Goal: Obtain resource: Obtain resource

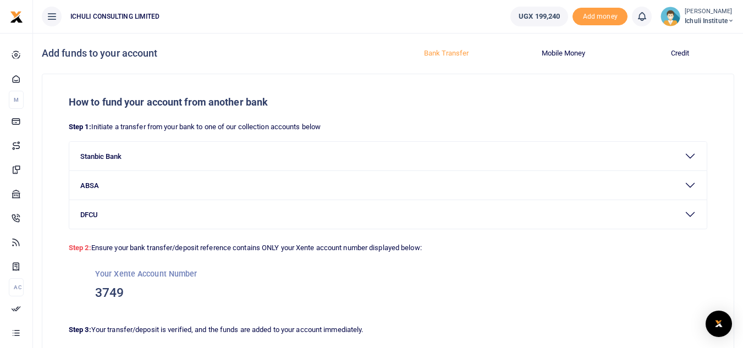
click at [712, 23] on span "Ichuli Institute" at bounding box center [710, 21] width 50 height 10
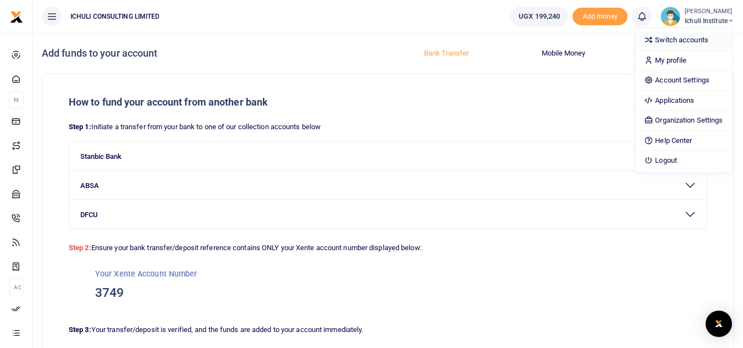
click at [672, 40] on link "Switch accounts" at bounding box center [684, 39] width 96 height 15
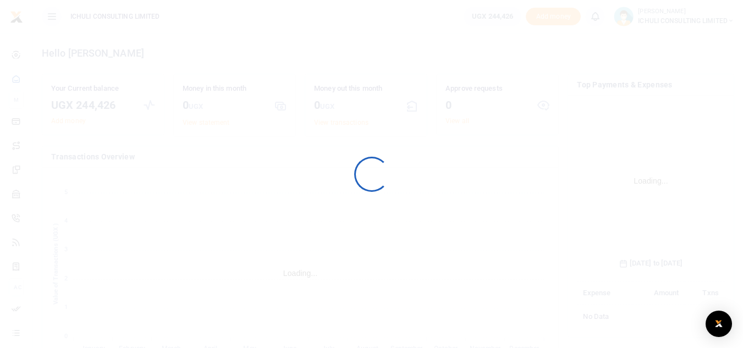
scroll to position [164, 140]
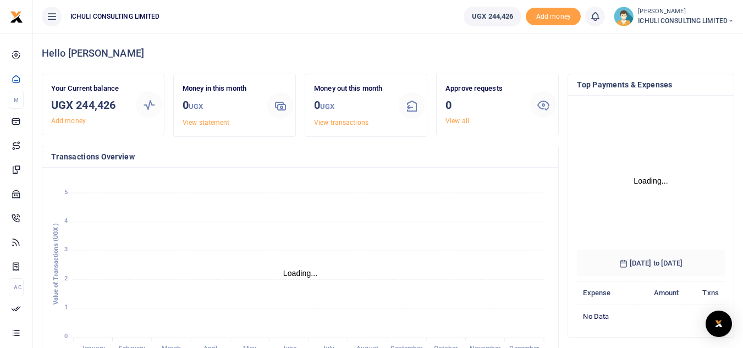
click at [551, 19] on span "Add money" at bounding box center [553, 17] width 55 height 18
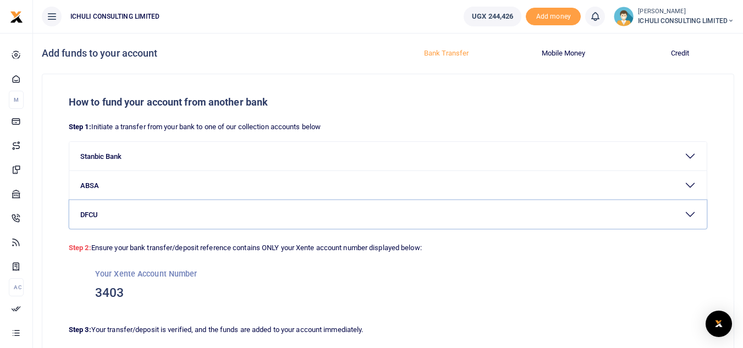
click at [694, 215] on button "DFCU" at bounding box center [388, 214] width 638 height 29
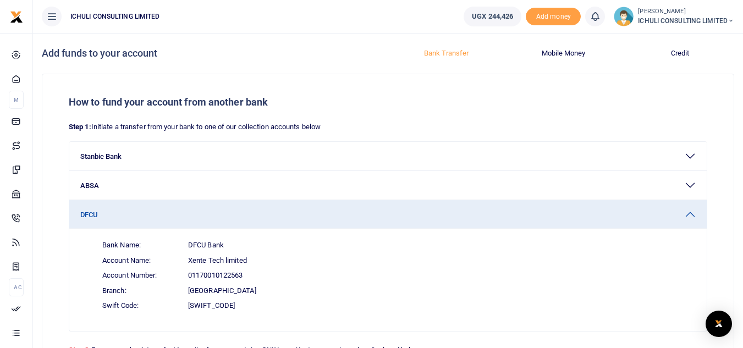
click at [243, 275] on span "01170010122563" at bounding box center [215, 275] width 54 height 11
drag, startPoint x: 244, startPoint y: 275, endPoint x: 189, endPoint y: 276, distance: 55.6
click at [189, 276] on span "01170010122563" at bounding box center [215, 275] width 54 height 11
copy span "01170010122563"
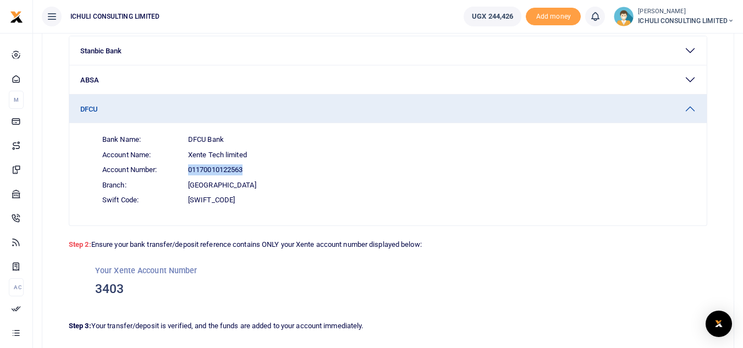
scroll to position [132, 0]
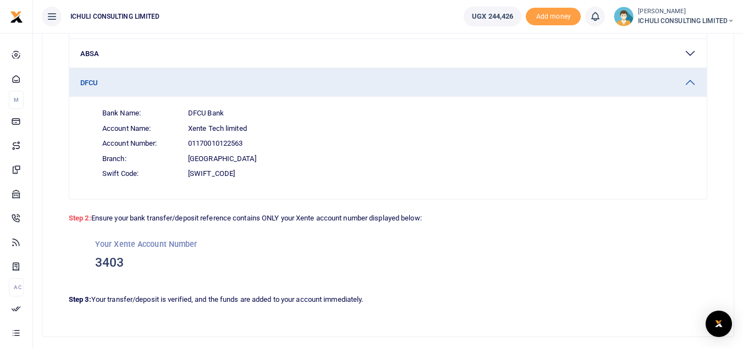
click at [125, 261] on h3 "3403" at bounding box center [388, 263] width 586 height 17
drag, startPoint x: 125, startPoint y: 261, endPoint x: 98, endPoint y: 261, distance: 27.0
click at [98, 261] on h3 "3403" at bounding box center [388, 263] width 586 height 17
copy h3 "3403"
